Goal: Check status

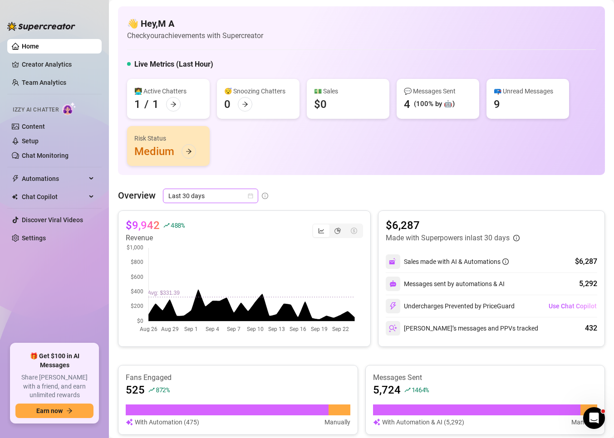
click at [234, 198] on span "Last 30 days" at bounding box center [210, 196] width 84 height 14
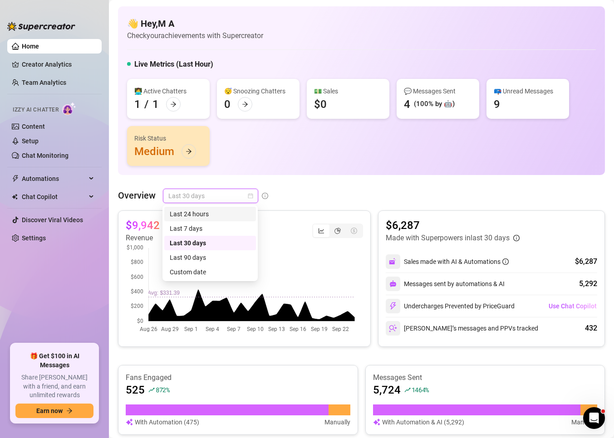
click at [202, 214] on div "Last 24 hours" at bounding box center [210, 214] width 81 height 10
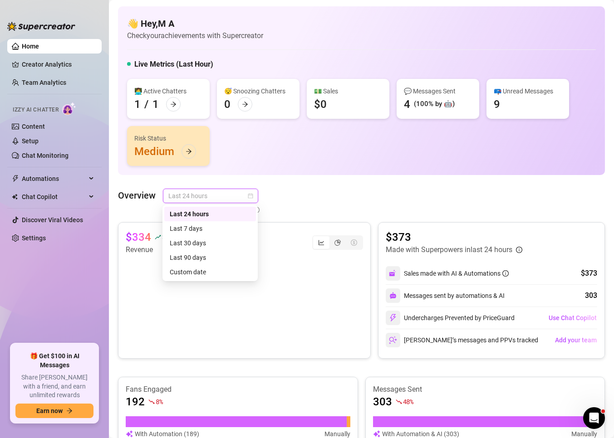
click at [196, 196] on span "Last 24 hours" at bounding box center [210, 196] width 84 height 14
click at [307, 178] on div "👋 Hey, M A Check your achievements with Supercreator Live Metrics (Last Hour) 👩…" at bounding box center [361, 347] width 487 height 683
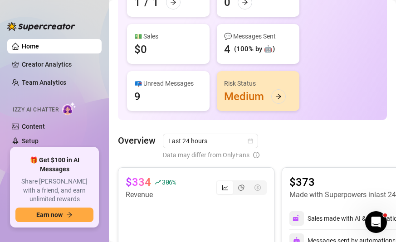
scroll to position [136, 0]
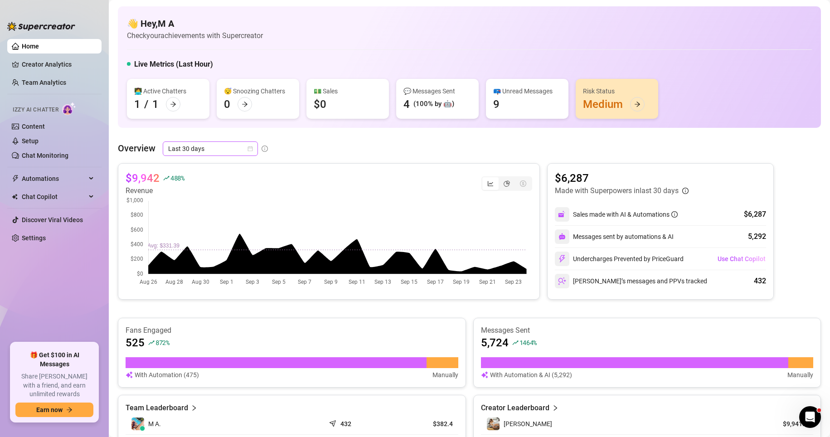
click at [249, 151] on icon "calendar" at bounding box center [250, 148] width 5 height 5
click at [356, 168] on div "$9,942 488 % Revenue" at bounding box center [329, 231] width 422 height 136
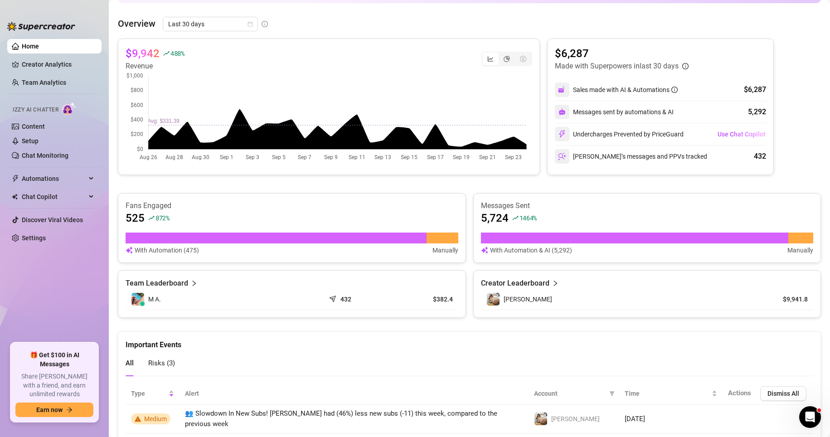
scroll to position [91, 0]
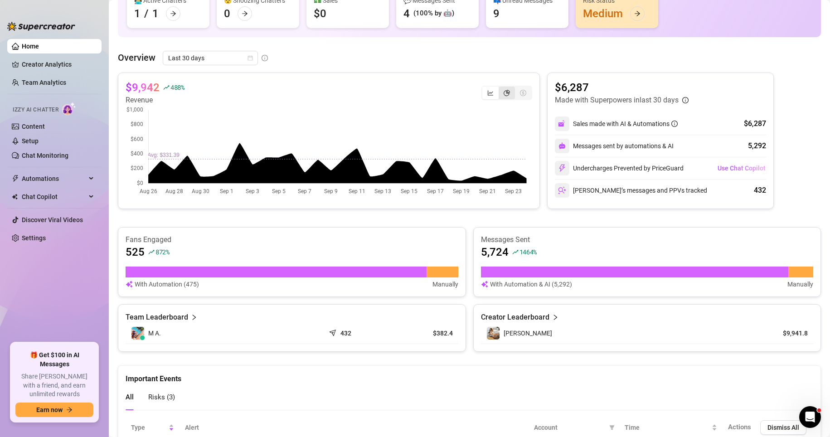
click at [395, 93] on icon "pie-chart" at bounding box center [507, 93] width 6 height 6
click at [395, 88] on input "segmented control" at bounding box center [501, 88] width 0 height 0
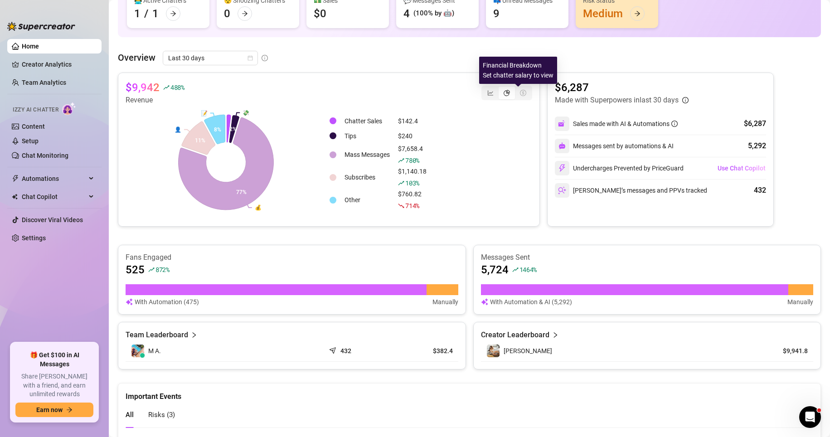
click at [395, 93] on icon "dollar-circle" at bounding box center [523, 93] width 6 height 6
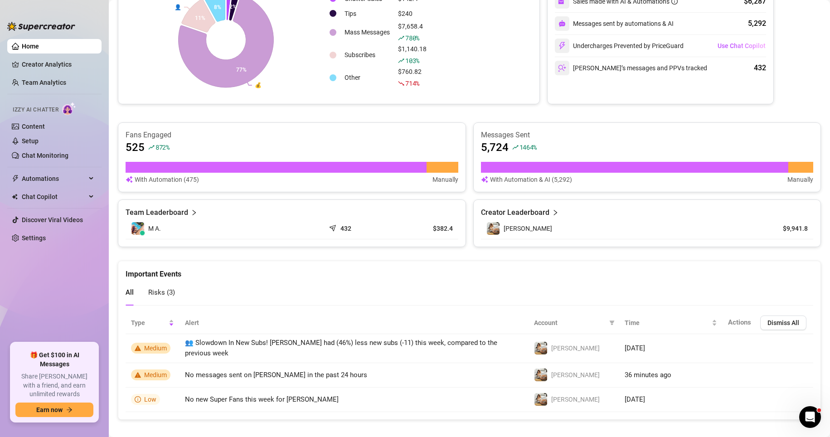
scroll to position [219, 0]
